Goal: Information Seeking & Learning: Learn about a topic

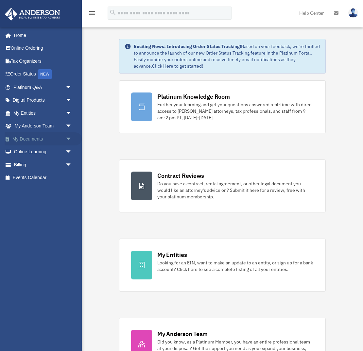
click at [68, 140] on span "arrow_drop_down" at bounding box center [71, 138] width 13 height 13
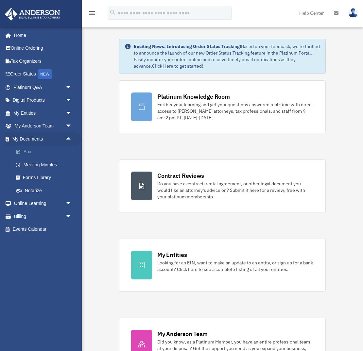
click at [38, 151] on link "Box" at bounding box center [45, 151] width 73 height 13
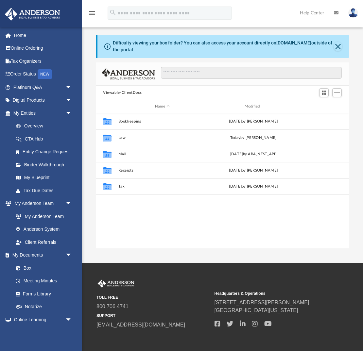
scroll to position [148, 253]
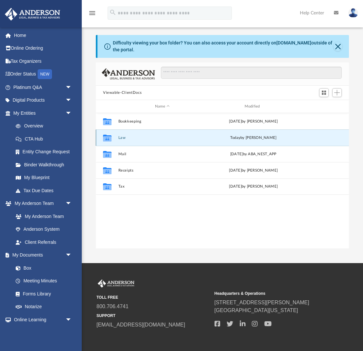
click at [123, 137] on button "Law" at bounding box center [162, 138] width 88 height 4
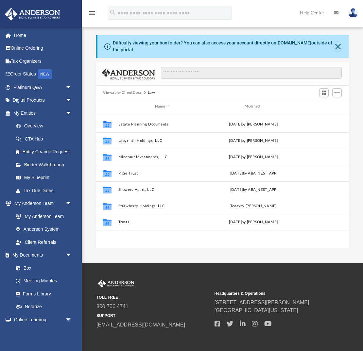
scroll to position [0, 0]
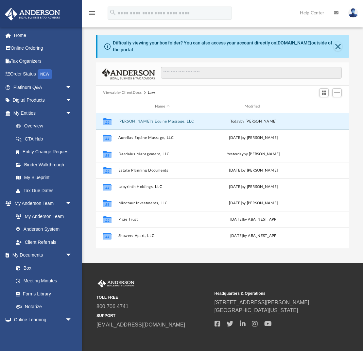
click at [141, 121] on div "Collaborated Folder Aurelia's Equine Massage, LLC today by Mercy Solon Collabor…" at bounding box center [222, 181] width 253 height 136
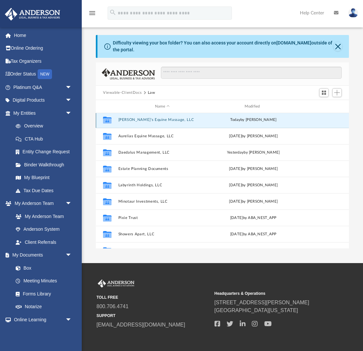
click at [145, 121] on button "[PERSON_NAME]'s Equine Massage, LLC" at bounding box center [162, 120] width 88 height 4
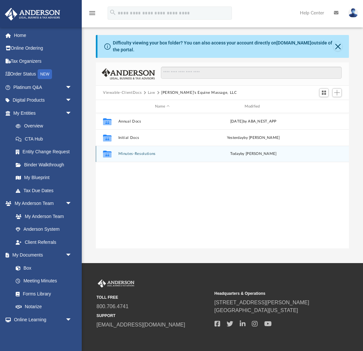
click at [142, 154] on button "Minutes-Resolutions" at bounding box center [162, 154] width 88 height 4
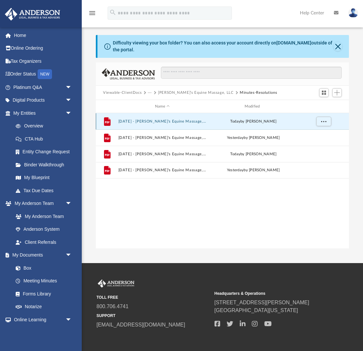
click at [174, 120] on button "2025.08.15 - Aurelia's Equine Massage, LLC - Assignment of Interest - DocuSigne…" at bounding box center [162, 121] width 88 height 4
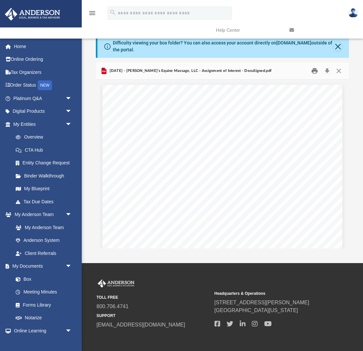
click at [315, 72] on button "Print" at bounding box center [314, 71] width 13 height 10
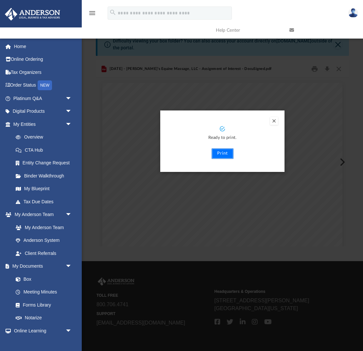
click at [222, 151] on button "Print" at bounding box center [222, 153] width 22 height 10
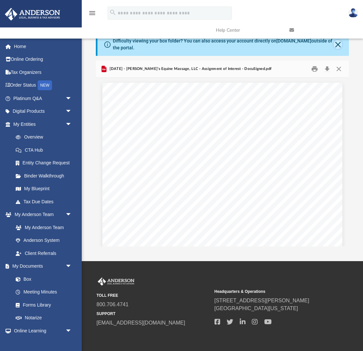
click at [338, 46] on button "Close" at bounding box center [337, 44] width 8 height 9
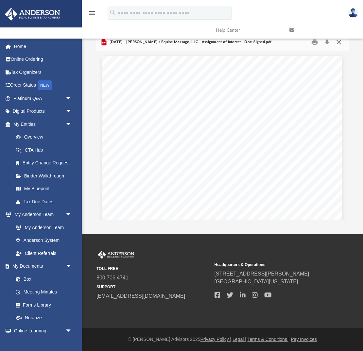
scroll to position [1, 0]
click at [338, 42] on link at bounding box center [320, 30] width 73 height 26
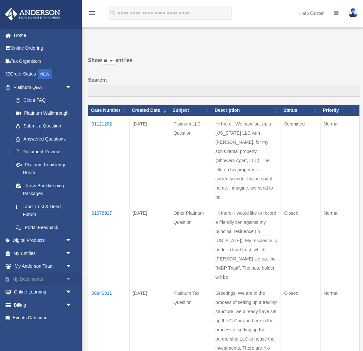
click at [69, 279] on span "arrow_drop_down" at bounding box center [71, 278] width 13 height 13
click at [31, 291] on link "Box" at bounding box center [45, 291] width 73 height 13
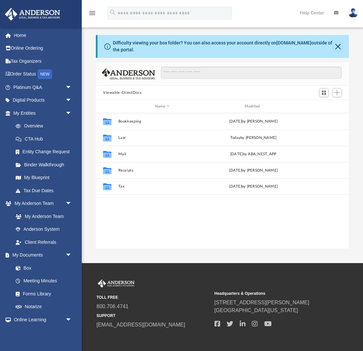
scroll to position [148, 253]
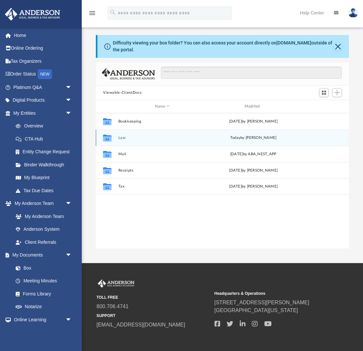
click at [121, 137] on button "Law" at bounding box center [162, 138] width 88 height 4
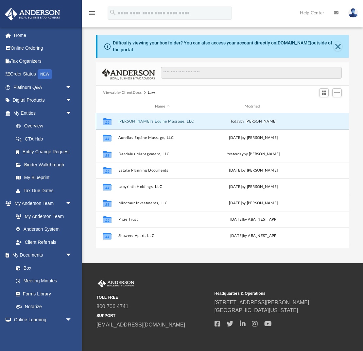
click at [137, 120] on button "Aurelia's Equine Massage, LLC" at bounding box center [162, 121] width 88 height 4
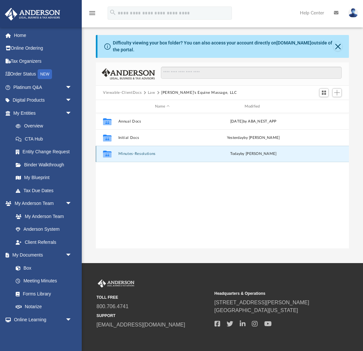
click at [129, 152] on button "Minutes-Resolutions" at bounding box center [162, 154] width 88 height 4
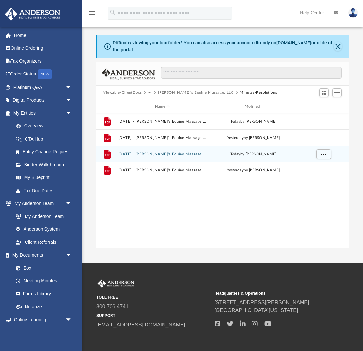
click at [175, 152] on button "2025.08.15 - Aurelia's Equine Massage, LLC - Special Members Meeting - DocuSign…" at bounding box center [162, 154] width 88 height 4
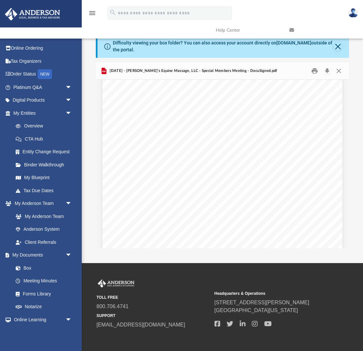
scroll to position [466, 0]
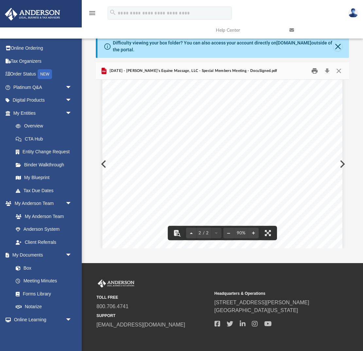
click at [312, 72] on button "Print" at bounding box center [314, 71] width 13 height 10
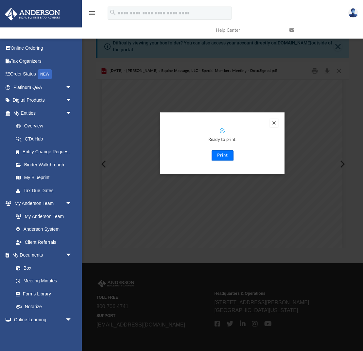
click at [214, 156] on button "Print" at bounding box center [222, 155] width 22 height 10
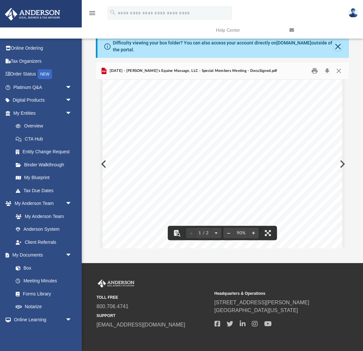
scroll to position [0, 0]
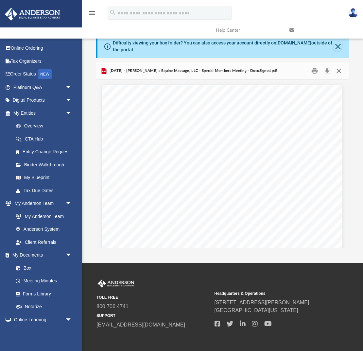
click at [340, 71] on button "Close" at bounding box center [339, 71] width 12 height 10
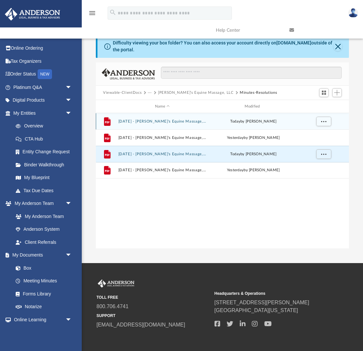
click at [175, 120] on button "2025.08.15 - Aurelia's Equine Massage, LLC - Assignment of Interest - DocuSigne…" at bounding box center [162, 121] width 88 height 4
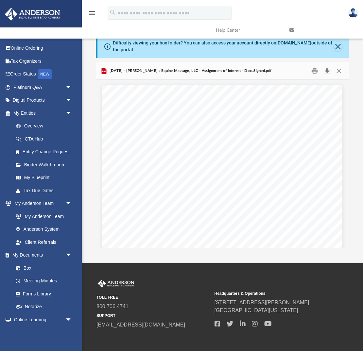
click at [326, 70] on button "Download" at bounding box center [327, 71] width 12 height 10
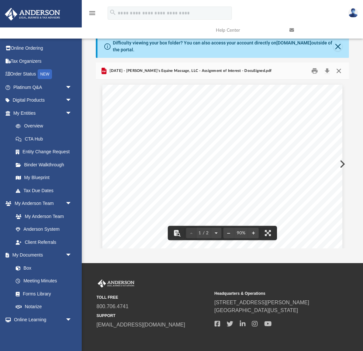
click at [339, 70] on button "Close" at bounding box center [339, 71] width 12 height 10
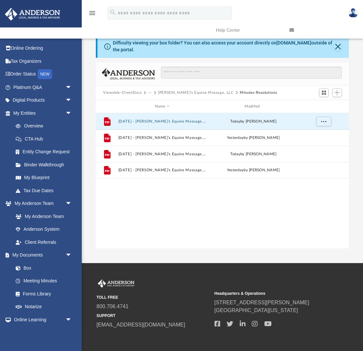
click at [335, 43] on link at bounding box center [320, 30] width 73 height 26
click at [336, 46] on button "Close" at bounding box center [337, 46] width 8 height 9
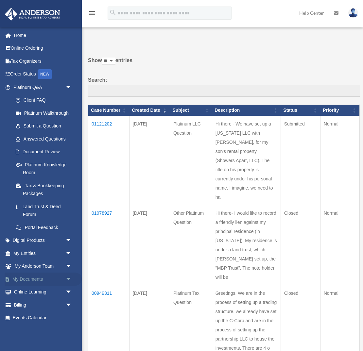
click at [68, 279] on span "arrow_drop_down" at bounding box center [71, 278] width 13 height 13
click at [37, 294] on link "Box" at bounding box center [45, 291] width 73 height 13
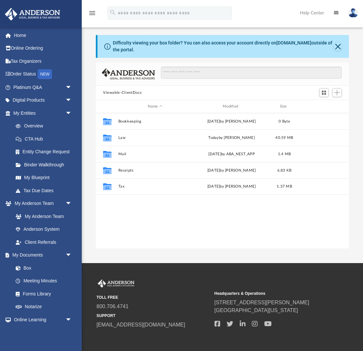
scroll to position [148, 253]
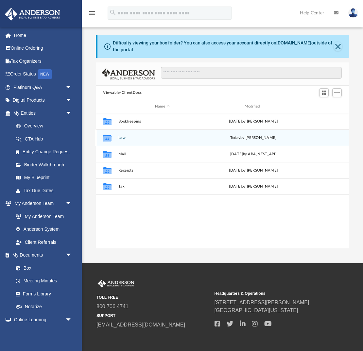
click at [121, 137] on button "Law" at bounding box center [162, 138] width 88 height 4
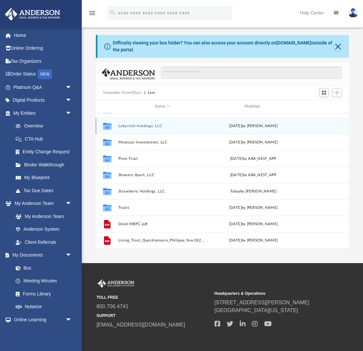
scroll to position [77, 0]
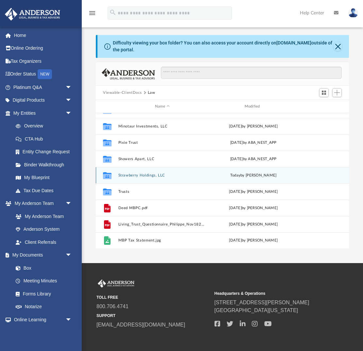
click at [134, 174] on button "Strawberry Holdings, LLC" at bounding box center [162, 175] width 88 height 4
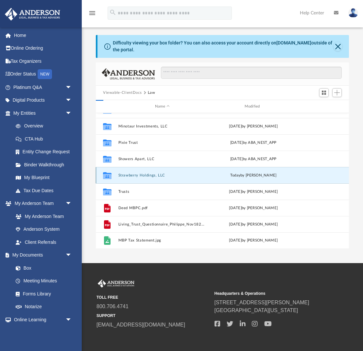
scroll to position [0, 0]
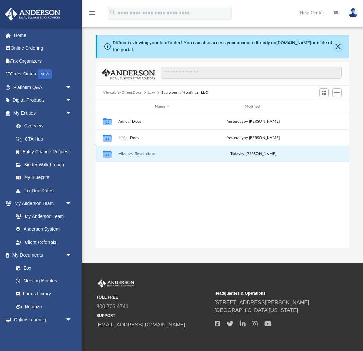
click at [131, 153] on button "Minutes-Resolutions" at bounding box center [162, 154] width 88 height 4
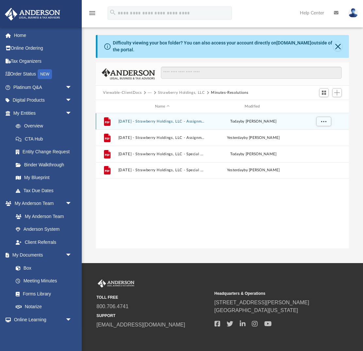
scroll to position [7, 0]
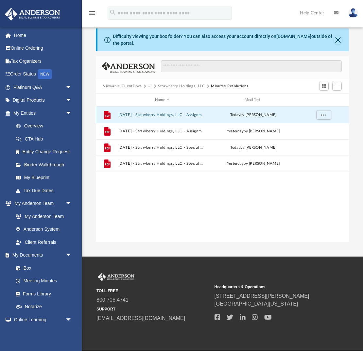
click at [169, 114] on button "2025.08.15 - Strawberry Holdings, LLC - Assignment of Interest - DocuSigned.pdf" at bounding box center [162, 115] width 88 height 4
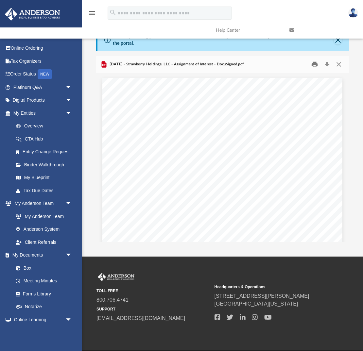
click at [314, 63] on button "Print" at bounding box center [314, 64] width 13 height 10
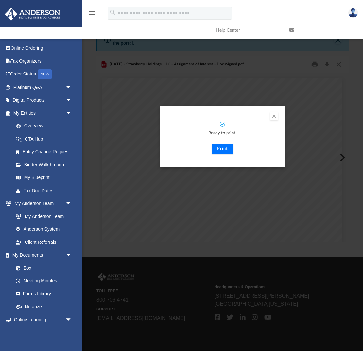
click at [225, 148] on button "Print" at bounding box center [222, 149] width 22 height 10
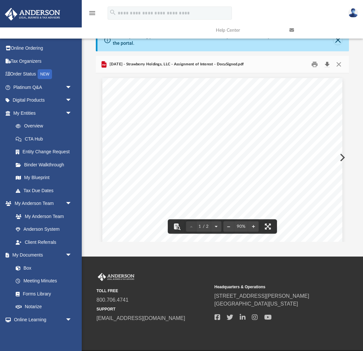
click at [327, 63] on button "Download" at bounding box center [327, 64] width 12 height 10
click at [154, 112] on span "ASSIGNMENT AND ASSUMPTION OF MEMBERSHIP INTEREST" at bounding box center [221, 114] width 141 height 5
click at [338, 63] on button "Close" at bounding box center [339, 64] width 12 height 10
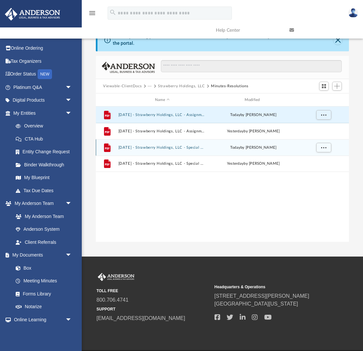
click at [173, 147] on button "2025.08.15 - Strawberry Holdings, LLC - Special Members Meeting - DocuSigned.pdf" at bounding box center [162, 147] width 88 height 4
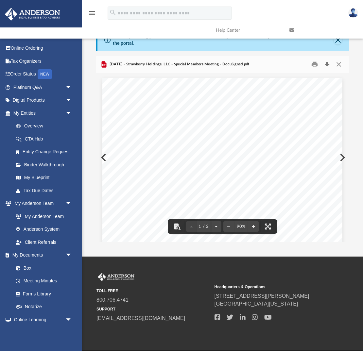
click at [327, 64] on button "Download" at bounding box center [327, 64] width 12 height 10
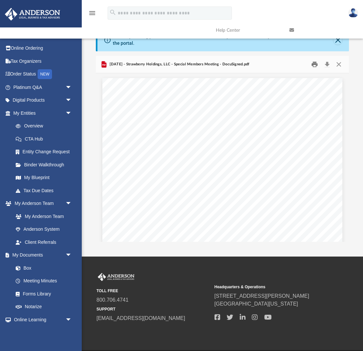
click at [314, 64] on button "Print" at bounding box center [314, 64] width 13 height 10
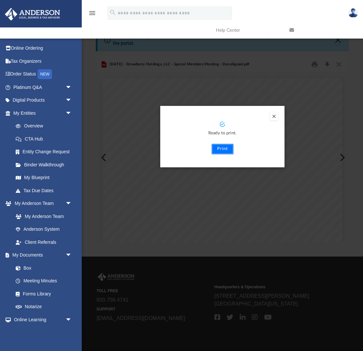
click at [223, 149] on button "Print" at bounding box center [222, 149] width 22 height 10
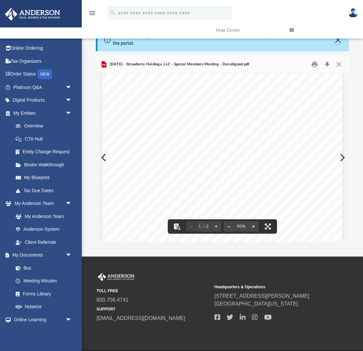
scroll to position [0, 0]
click at [340, 63] on button "Close" at bounding box center [339, 64] width 12 height 10
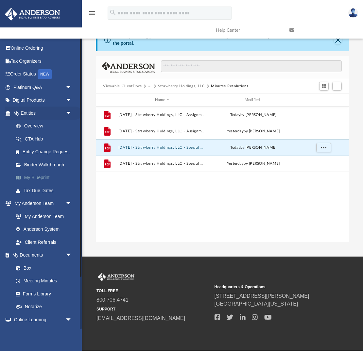
scroll to position [6, 0]
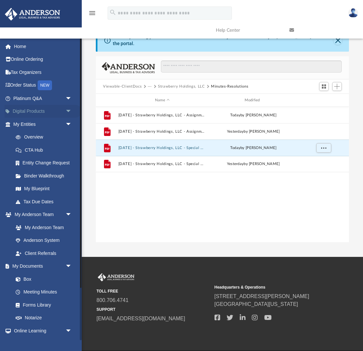
click at [68, 111] on span "arrow_drop_down" at bounding box center [71, 111] width 13 height 13
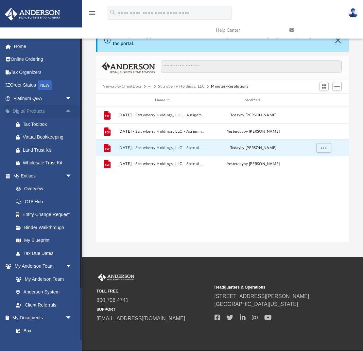
click at [70, 111] on span "arrow_drop_up" at bounding box center [71, 111] width 13 height 13
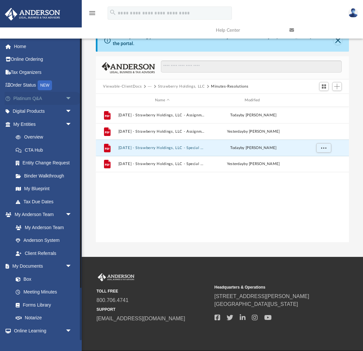
click at [69, 99] on span "arrow_drop_down" at bounding box center [71, 98] width 13 height 13
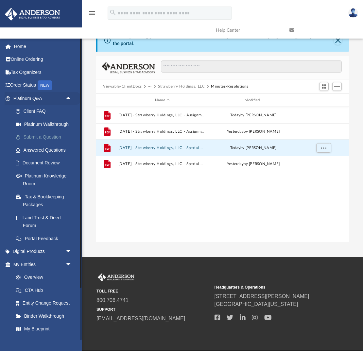
click at [51, 137] on link "Submit a Question" at bounding box center [45, 137] width 73 height 13
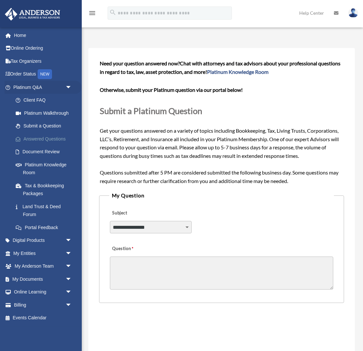
click at [44, 139] on link "Answered Questions" at bounding box center [45, 138] width 73 height 13
